Goal: Task Accomplishment & Management: Use online tool/utility

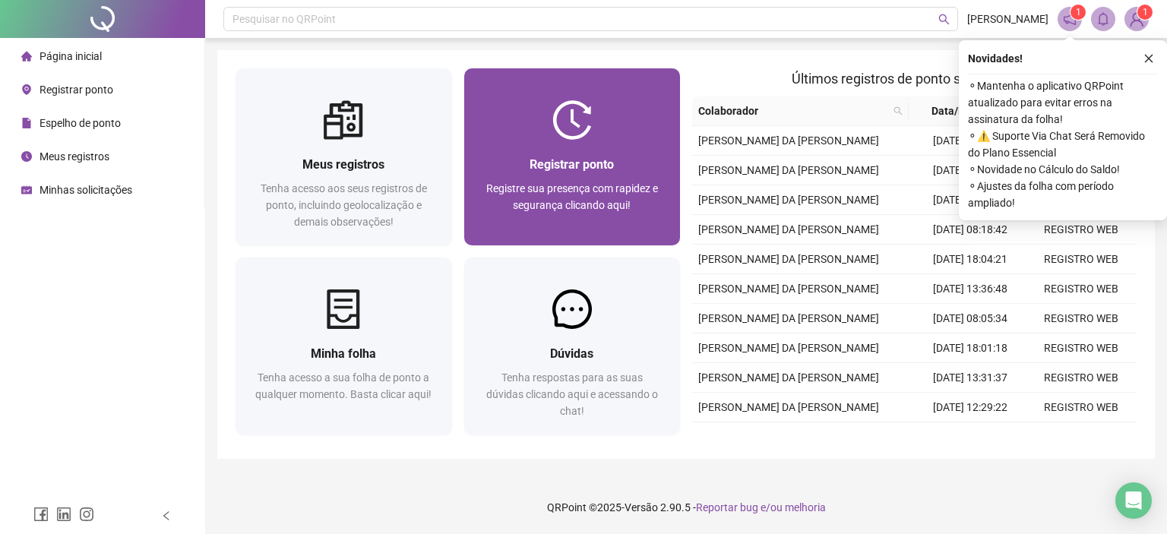
click at [544, 170] on span "Registrar ponto" at bounding box center [571, 164] width 84 height 14
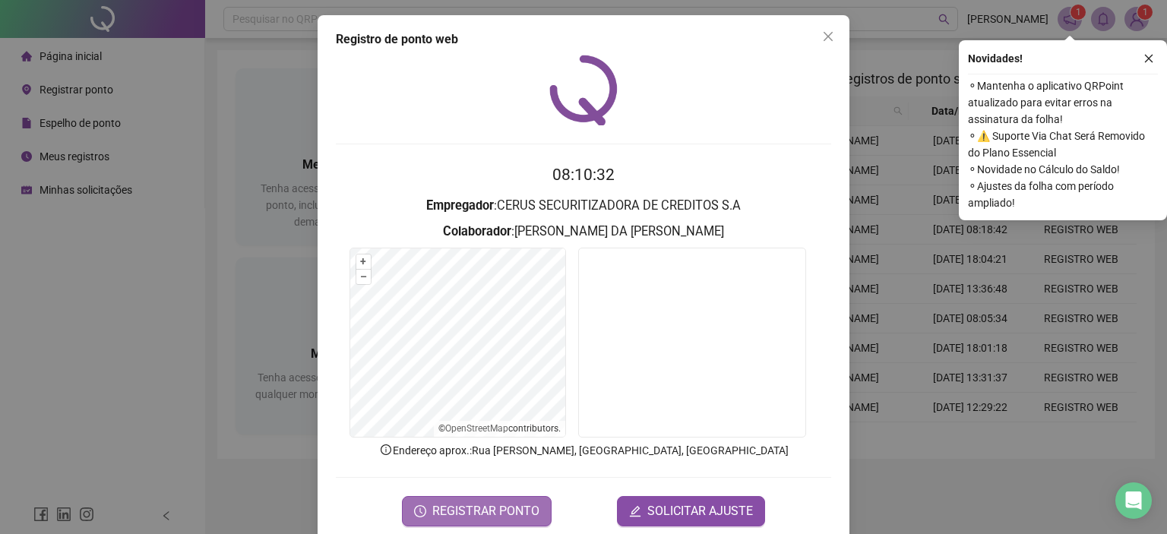
click at [481, 509] on span "REGISTRAR PONTO" at bounding box center [485, 511] width 107 height 18
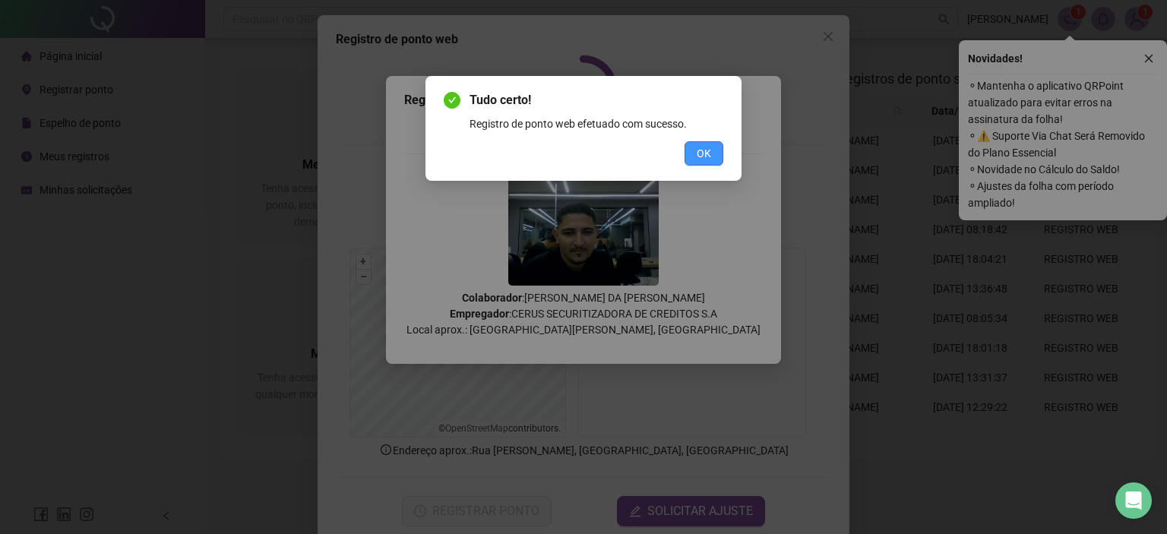
click at [696, 148] on button "OK" at bounding box center [703, 153] width 39 height 24
